Goal: Task Accomplishment & Management: Complete application form

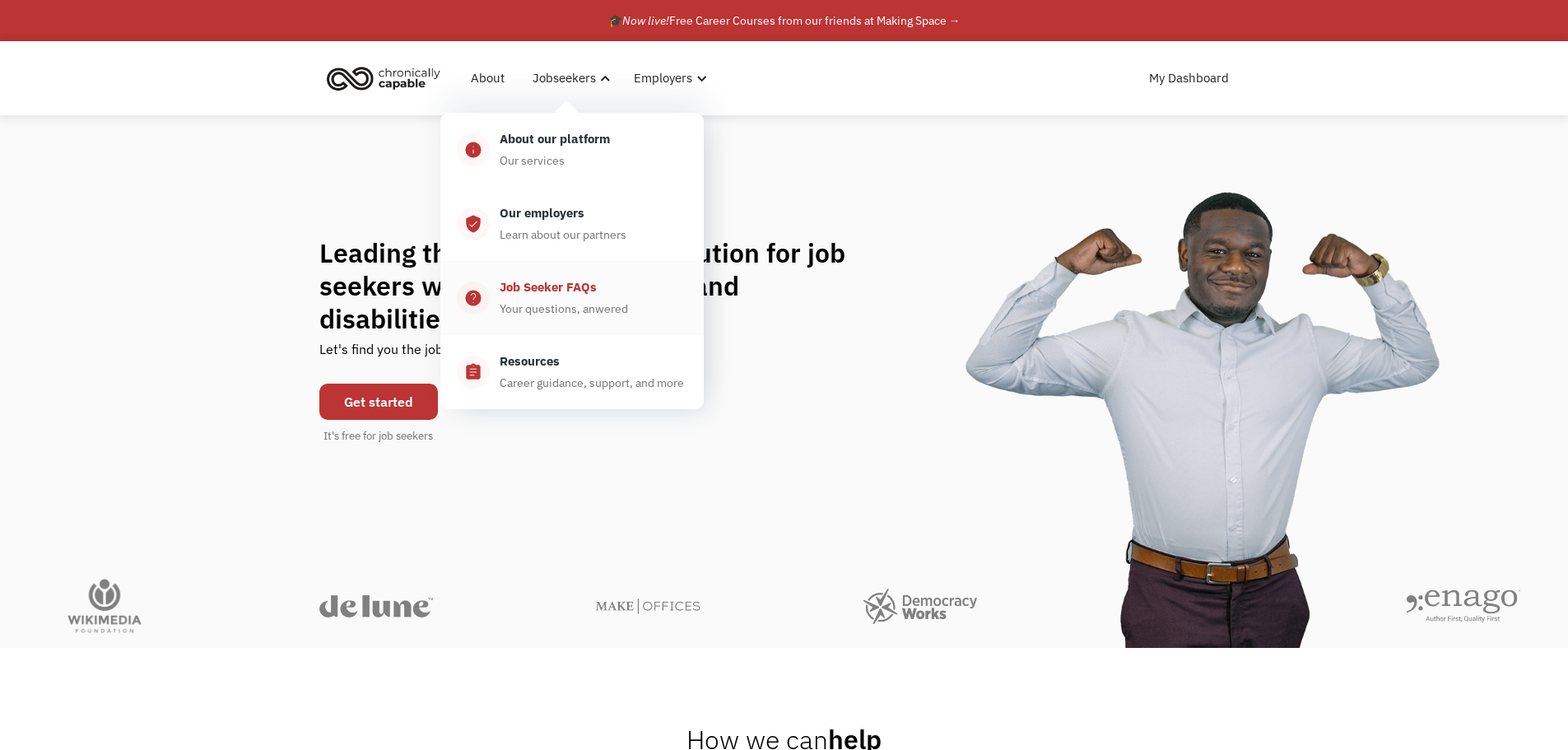
click at [526, 290] on div "Job Seeker FAQs" at bounding box center [548, 286] width 97 height 20
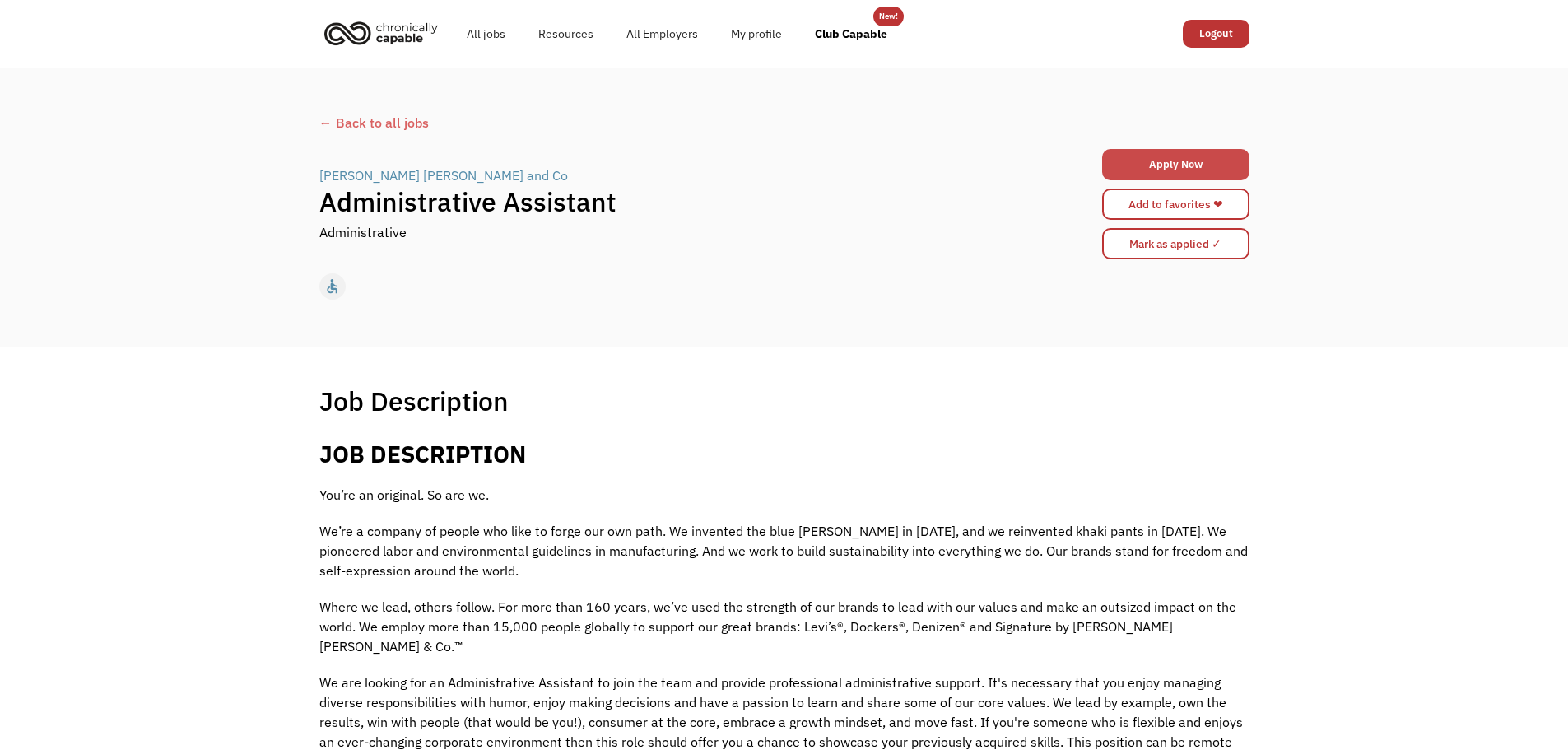
click at [1153, 159] on link "Apply Now" at bounding box center [1176, 165] width 148 height 31
click at [1197, 168] on link "Apply Now" at bounding box center [1176, 165] width 148 height 31
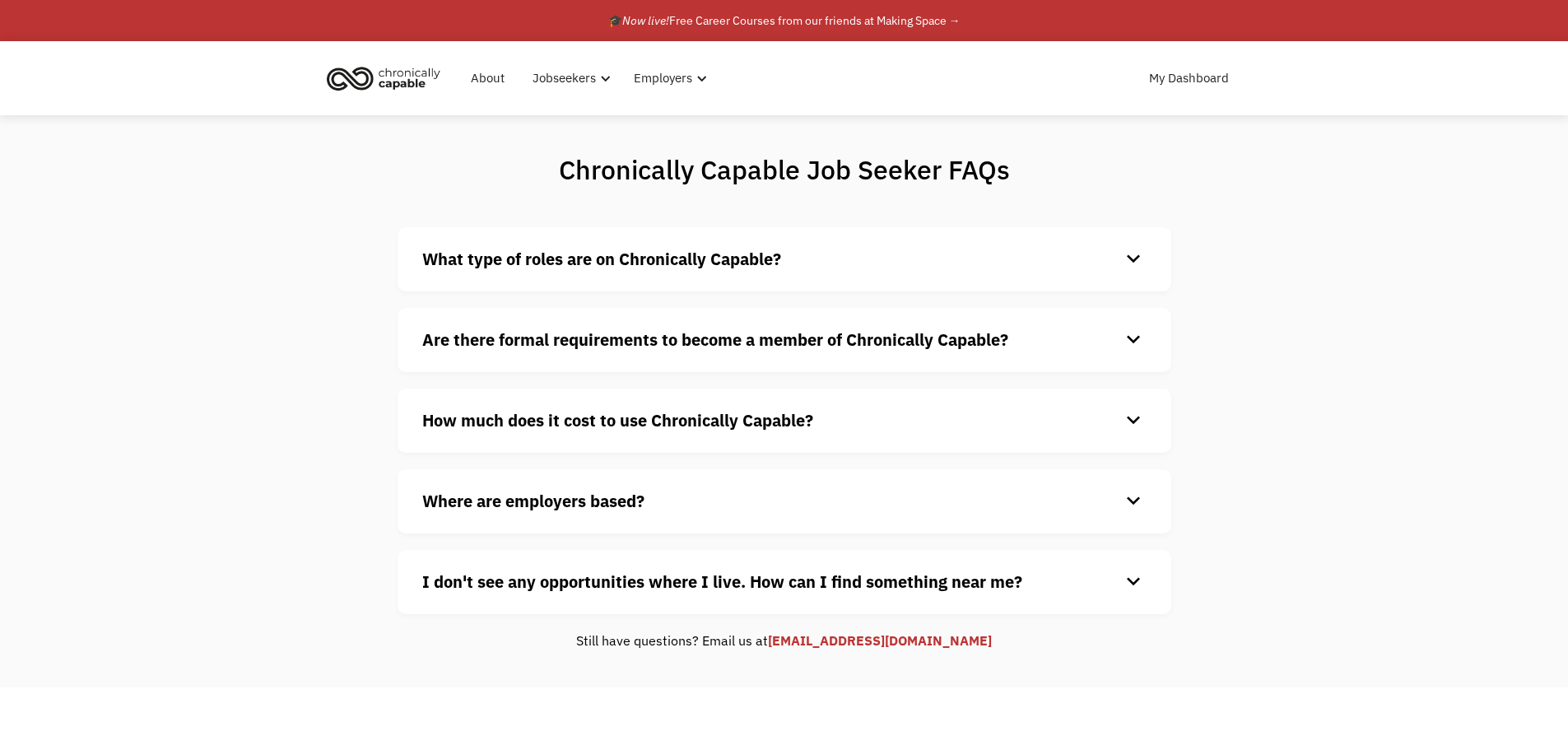
click at [522, 253] on strong "What type of roles are on Chronically Capable?" at bounding box center [602, 258] width 359 height 22
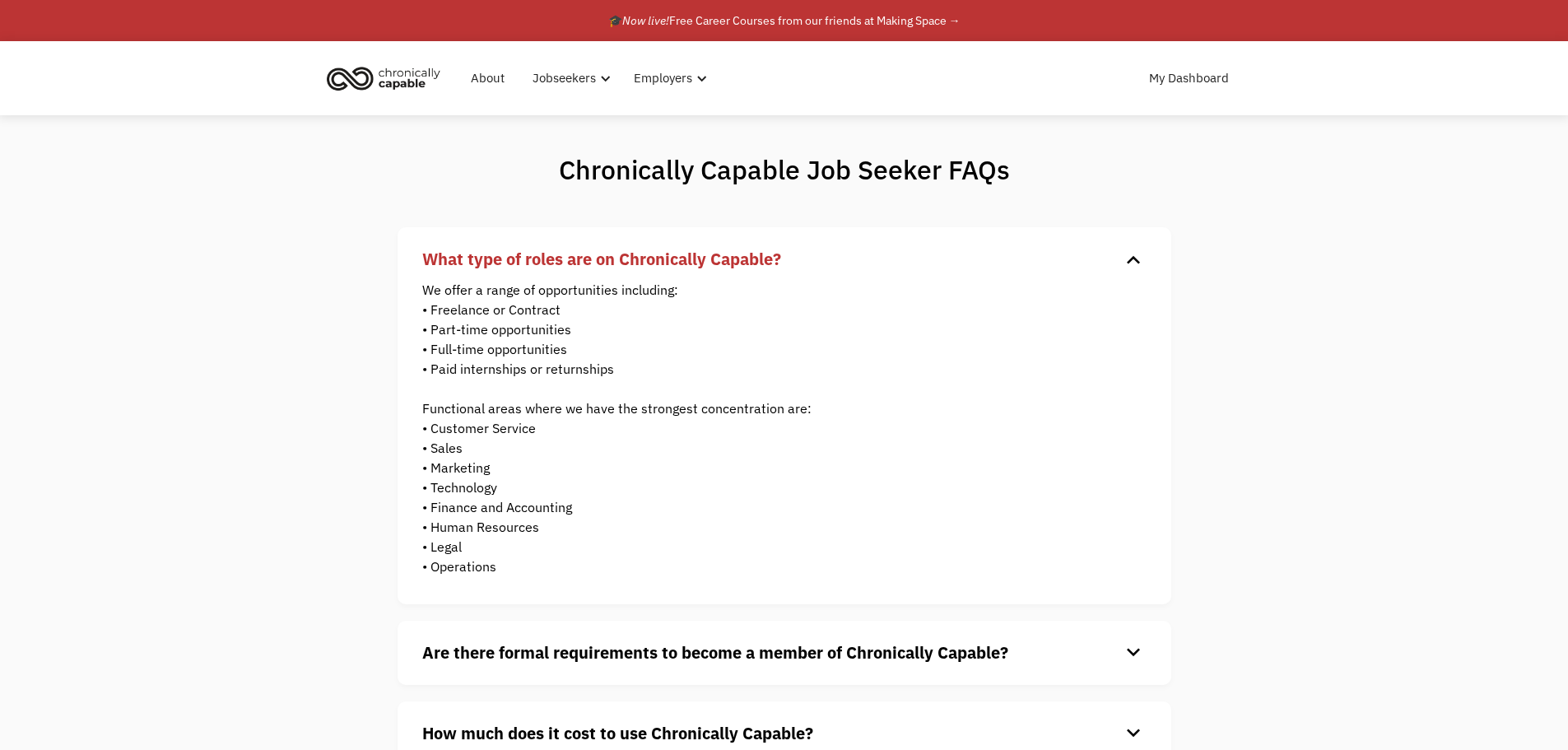
click at [522, 253] on strong "What type of roles are on Chronically Capable?" at bounding box center [602, 258] width 359 height 22
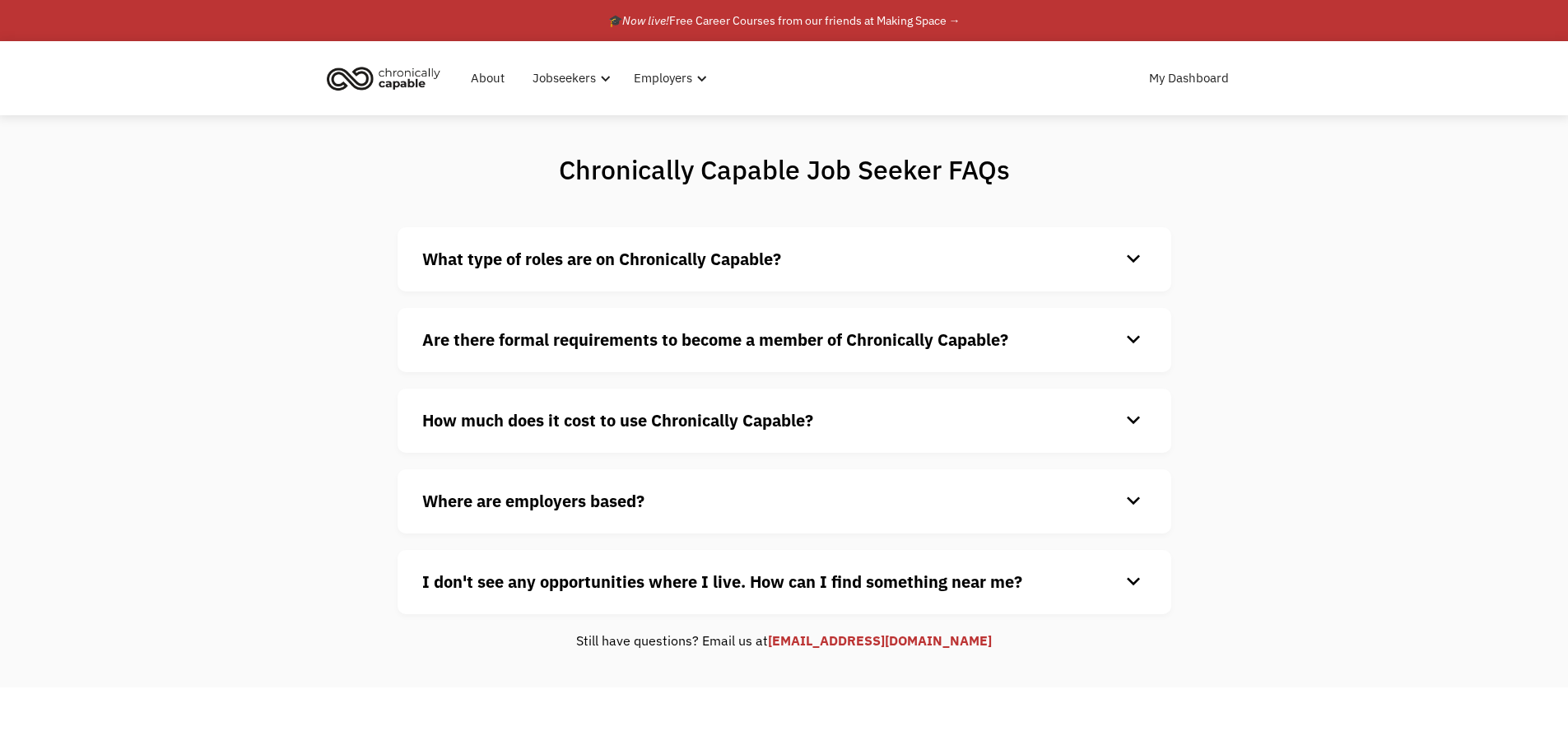
click at [498, 346] on strong "Are there formal requirements to become a member of Chronically Capable?" at bounding box center [716, 339] width 586 height 22
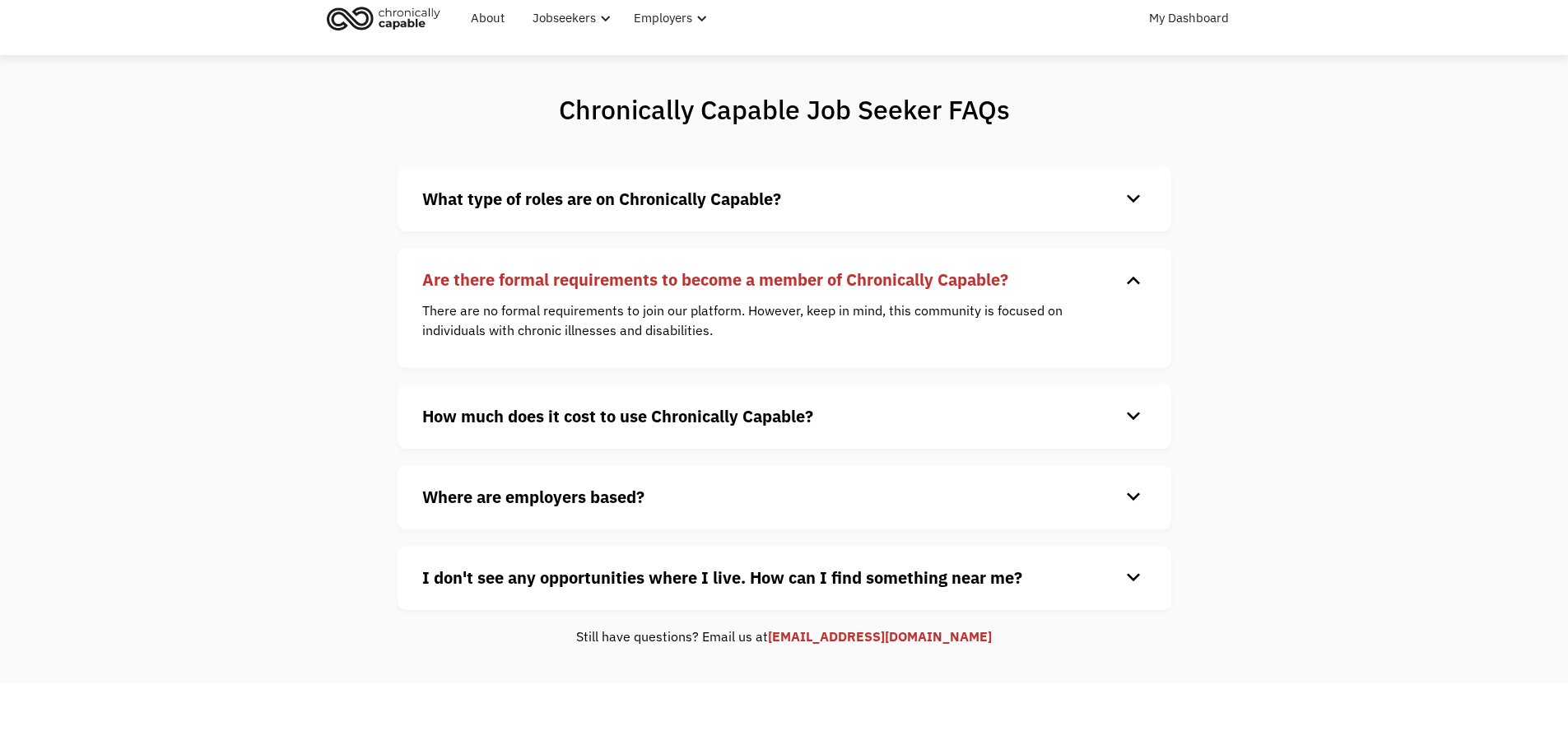
scroll to position [62, 0]
click at [499, 423] on strong "How much does it cost to use Chronically Capable?" at bounding box center [618, 414] width 391 height 22
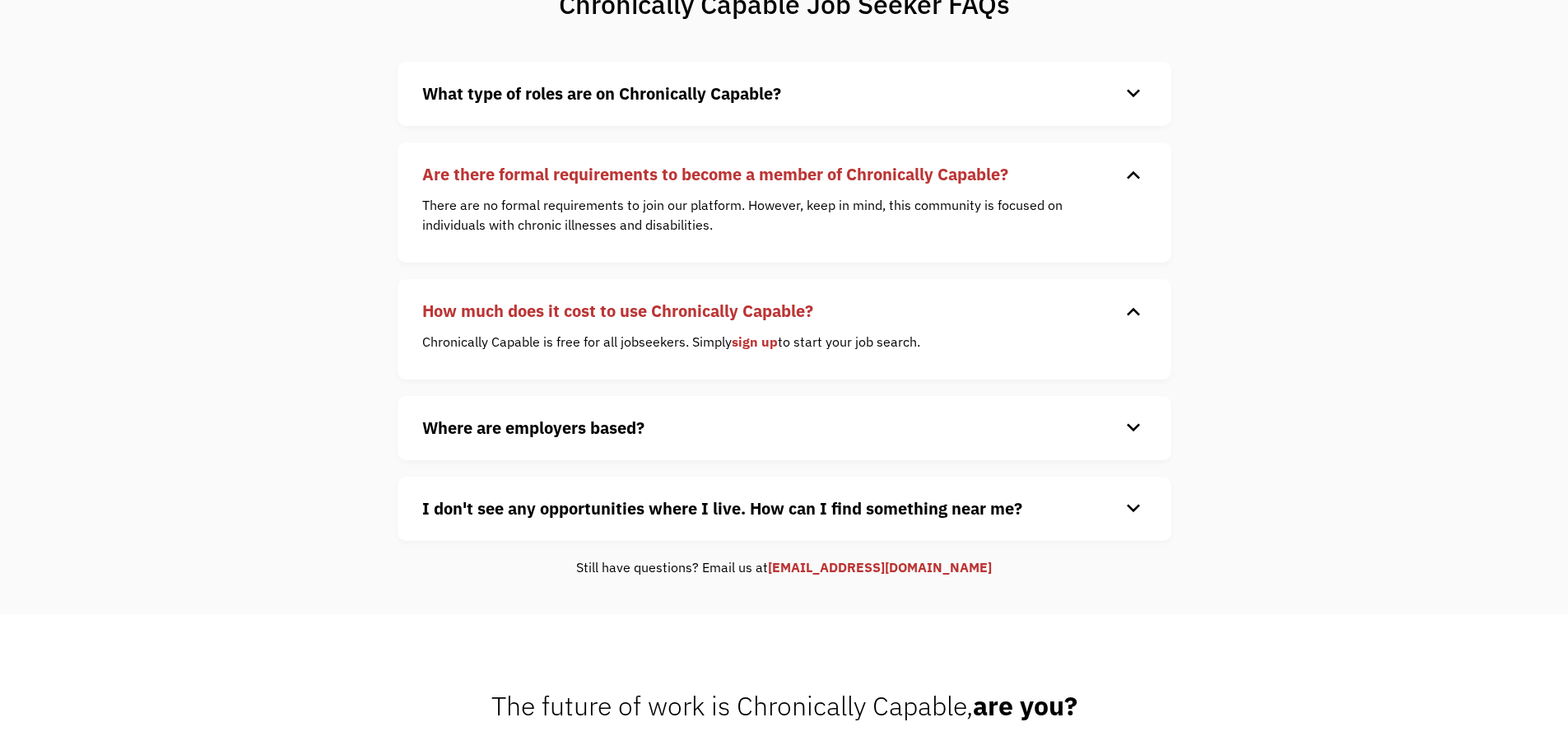
scroll to position [186, 0]
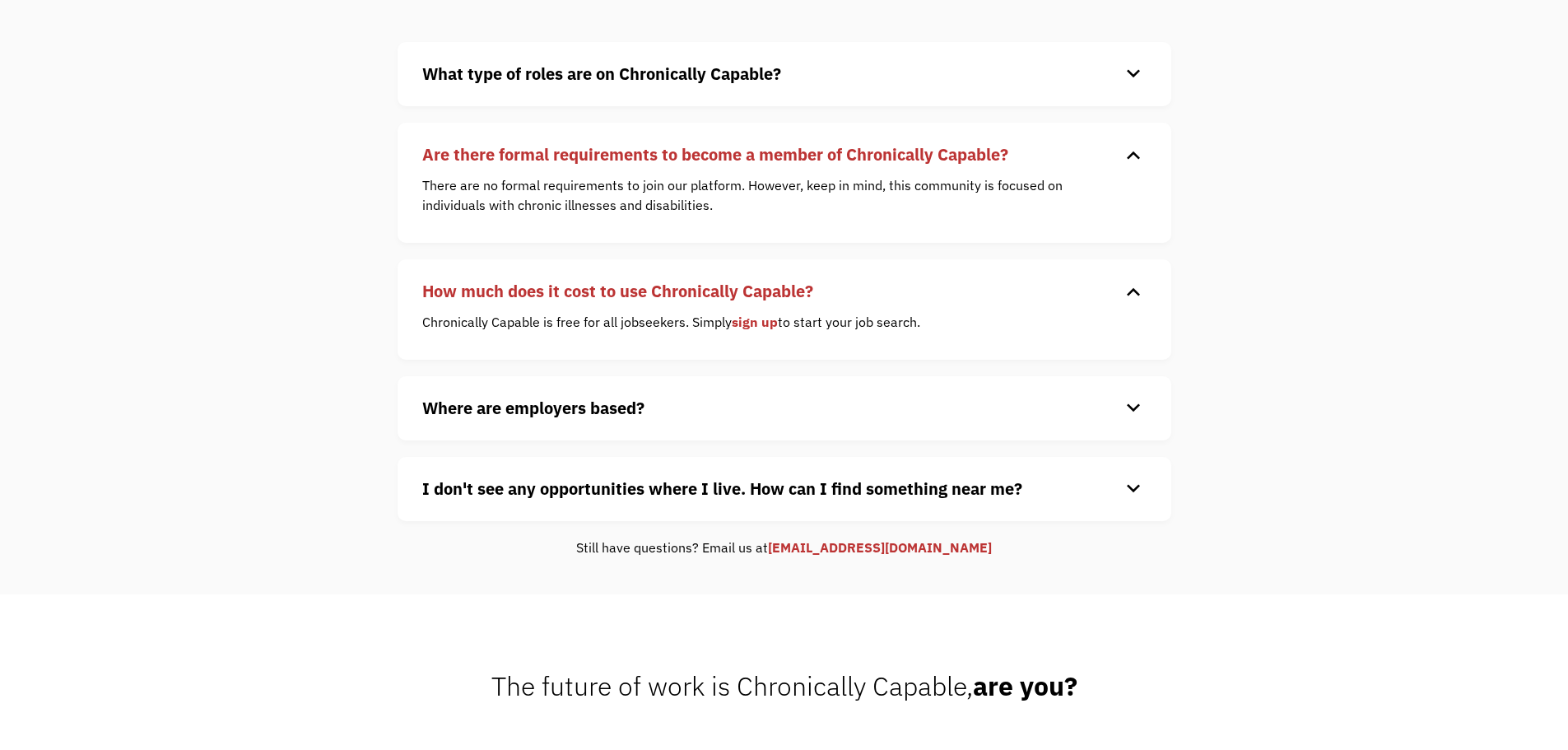
click at [509, 402] on strong "Where are employers based?" at bounding box center [533, 407] width 222 height 22
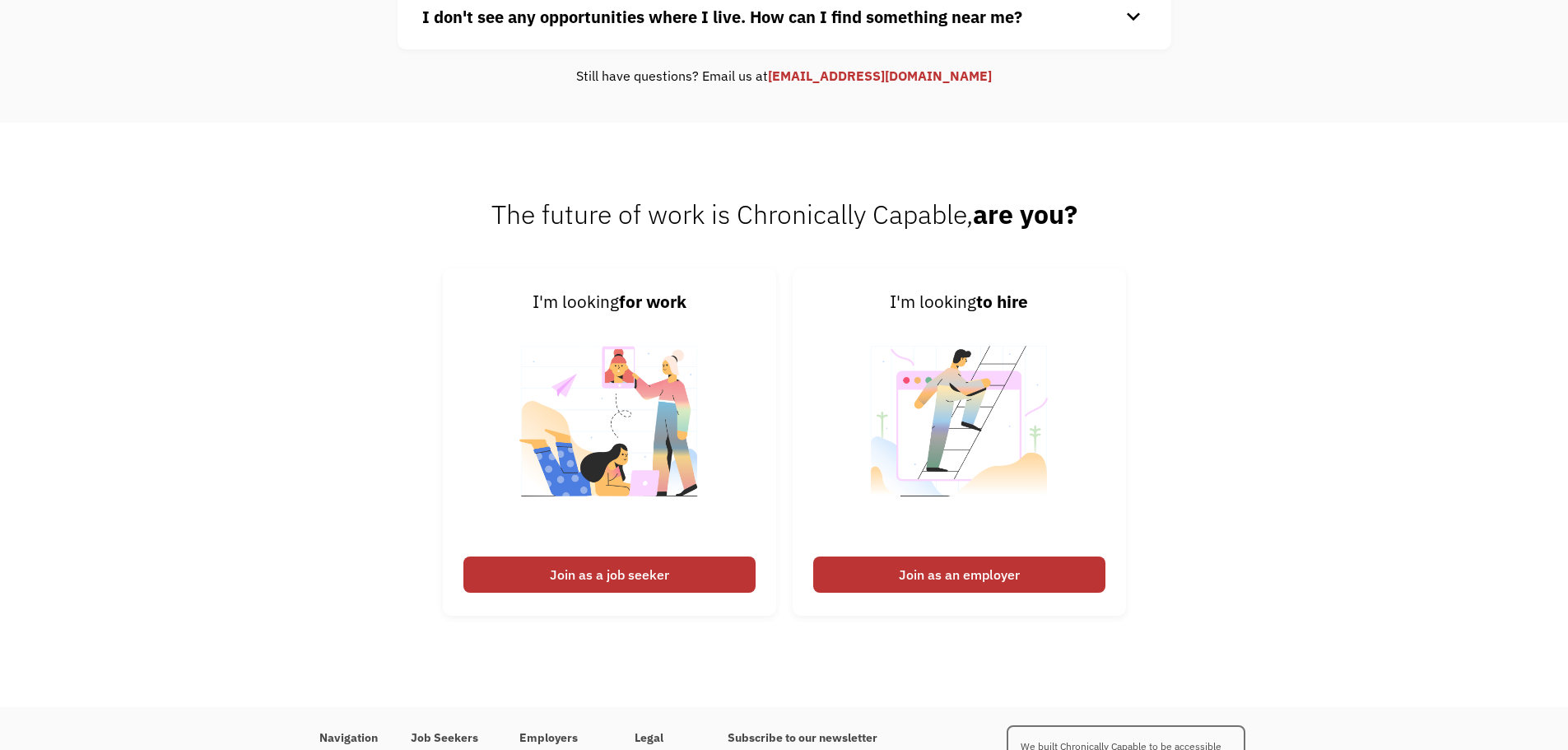
scroll to position [869, 0]
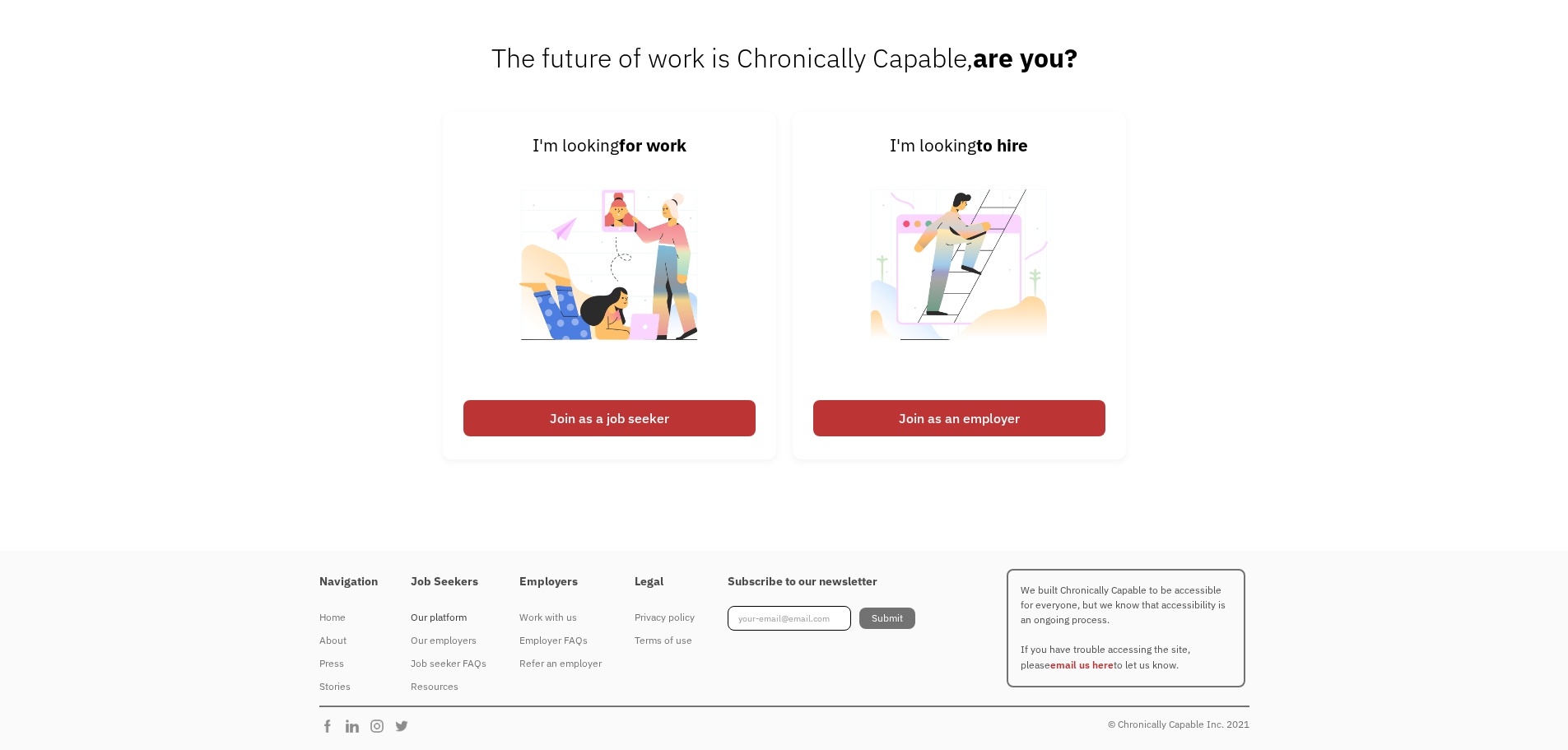
click at [427, 616] on div "Our platform" at bounding box center [449, 617] width 76 height 20
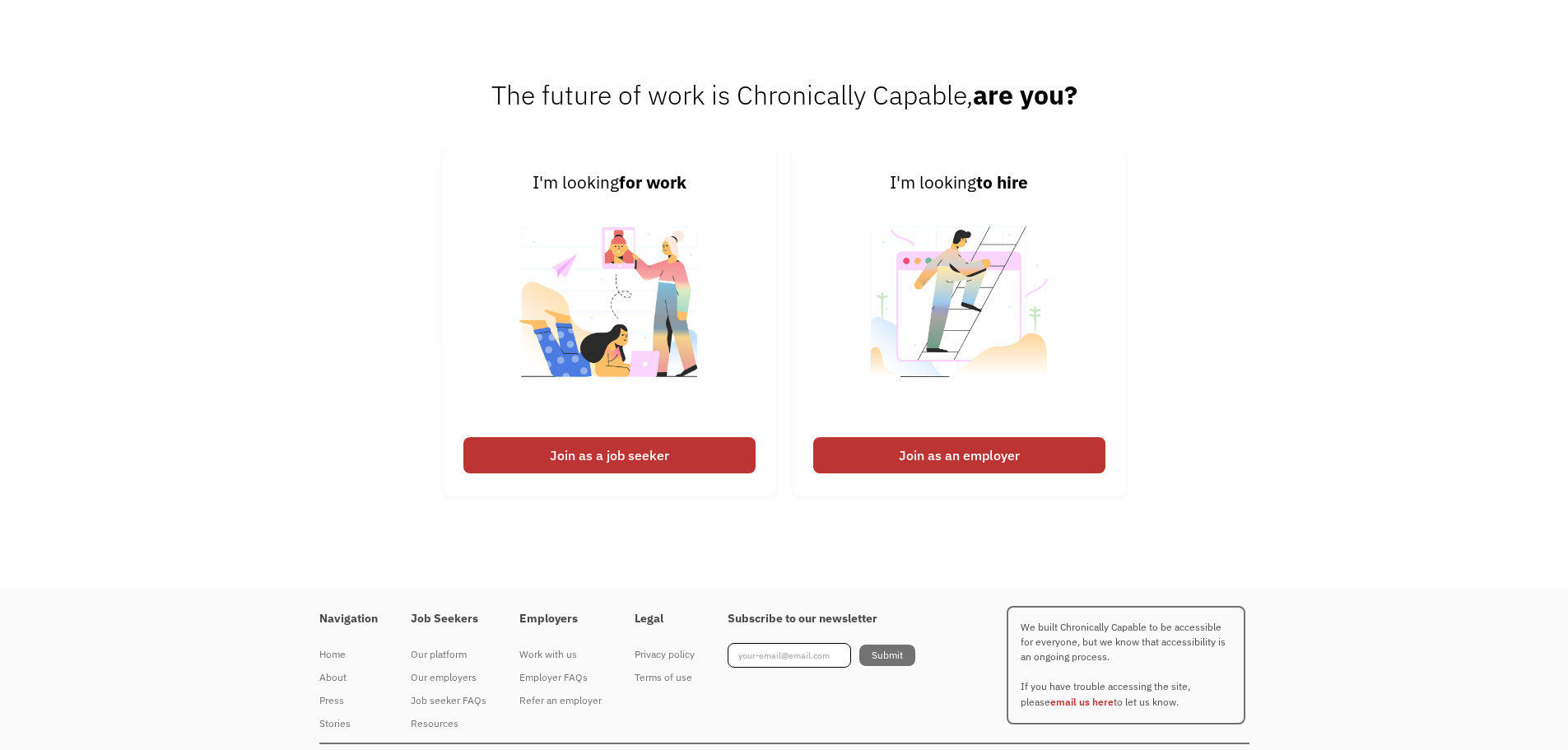
scroll to position [2161, 0]
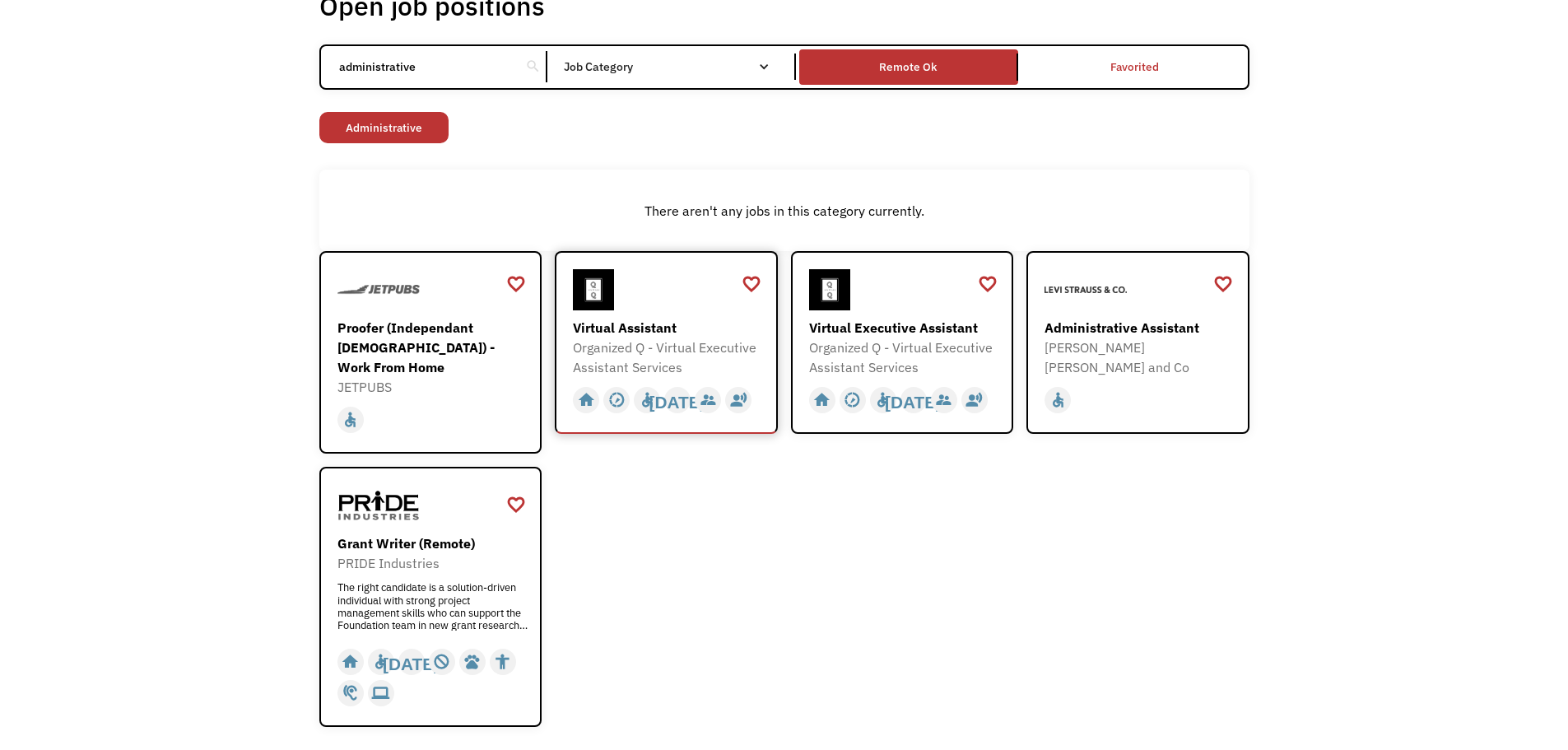
click at [622, 303] on div at bounding box center [668, 289] width 191 height 41
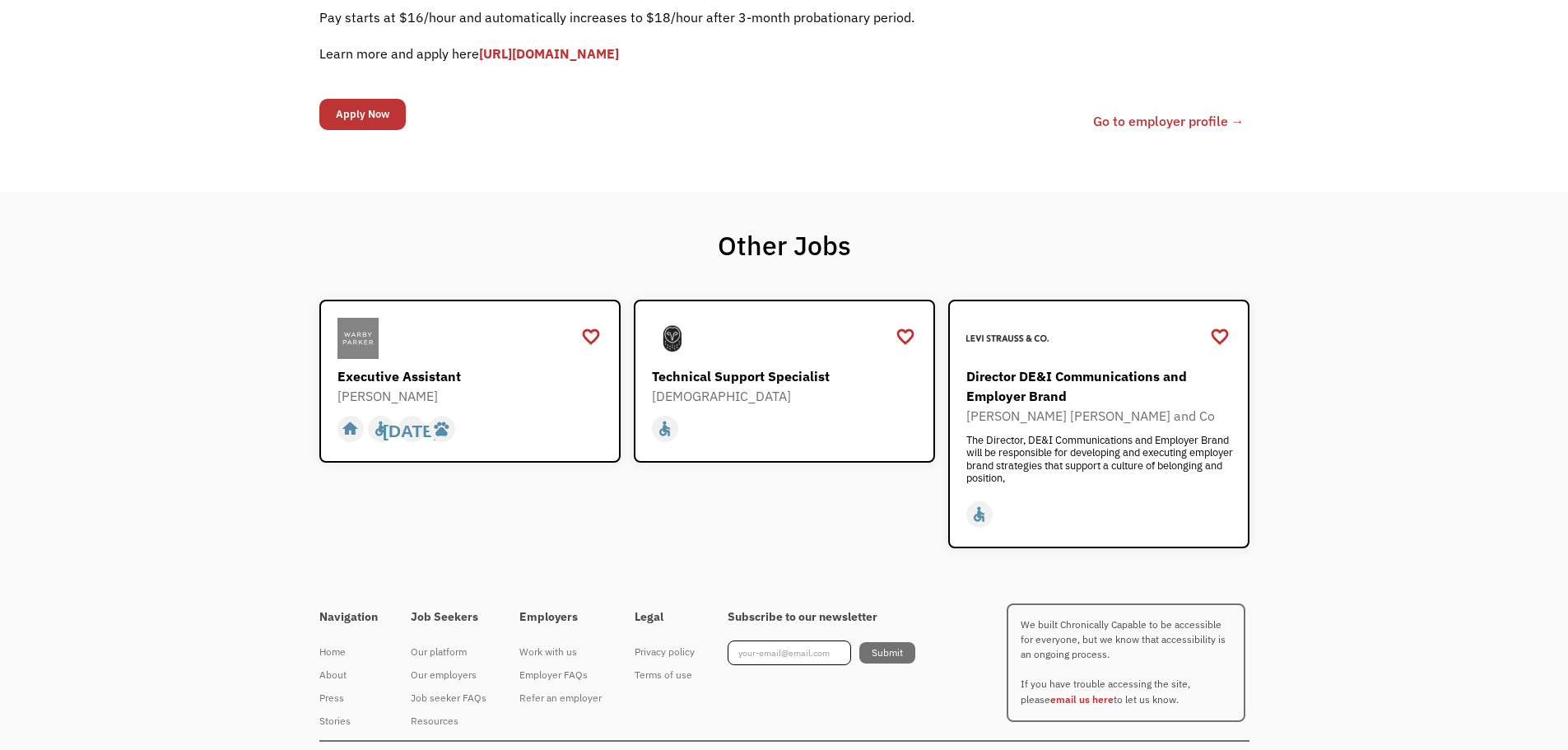
scroll to position [562, 0]
